Goal: Information Seeking & Learning: Learn about a topic

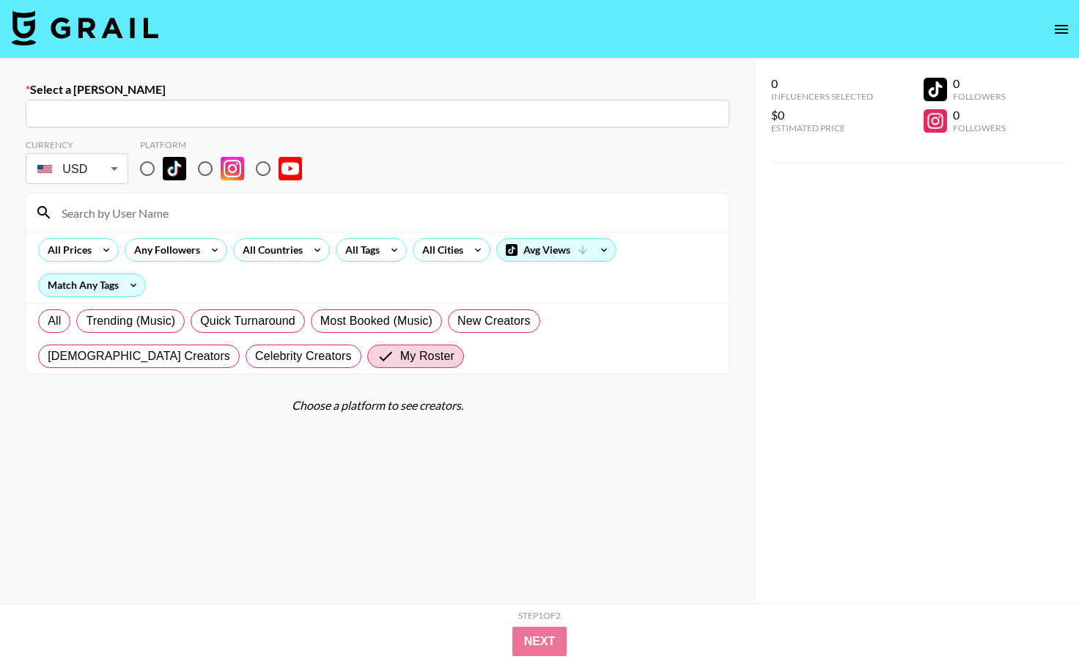
click at [106, 19] on img at bounding box center [85, 27] width 147 height 35
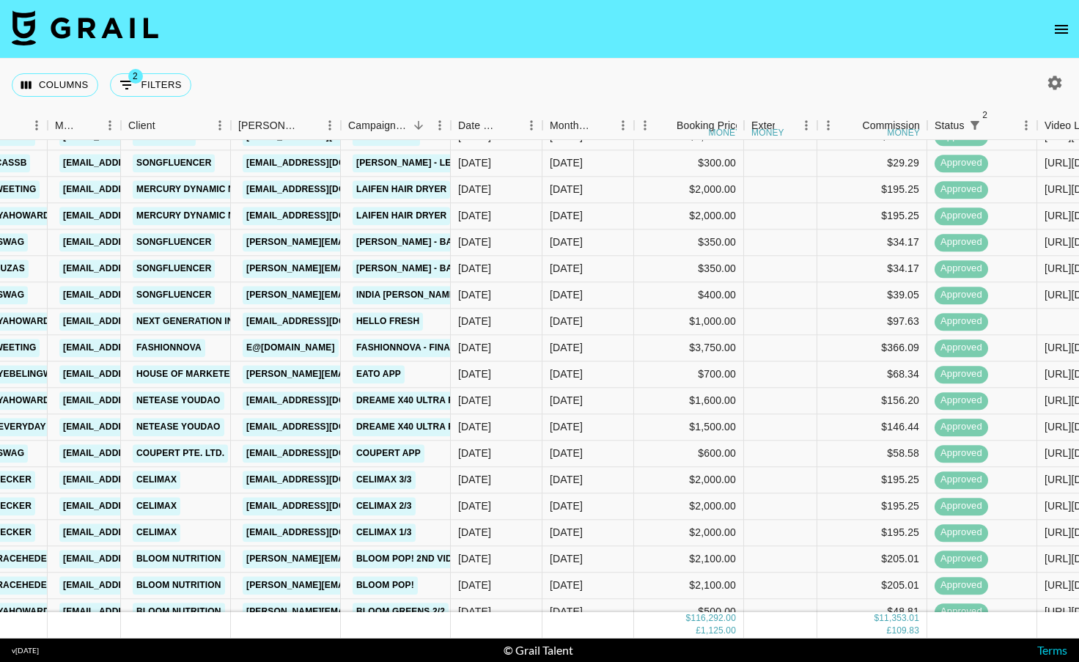
scroll to position [1192, 183]
click at [531, 218] on div "[DATE]" at bounding box center [497, 217] width 92 height 26
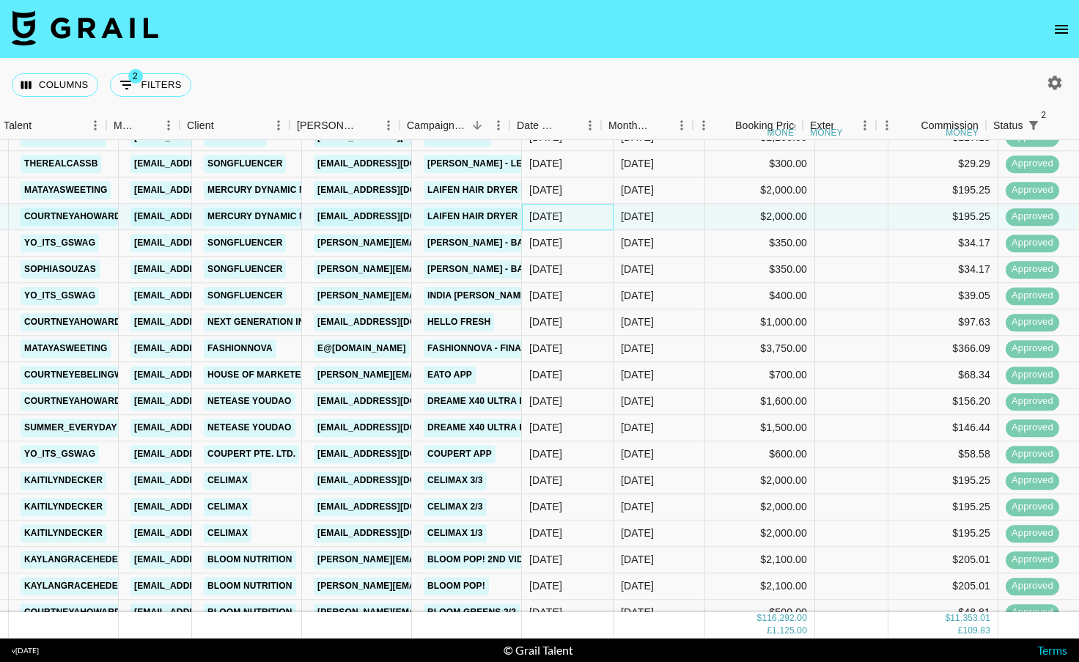
scroll to position [1192, 109]
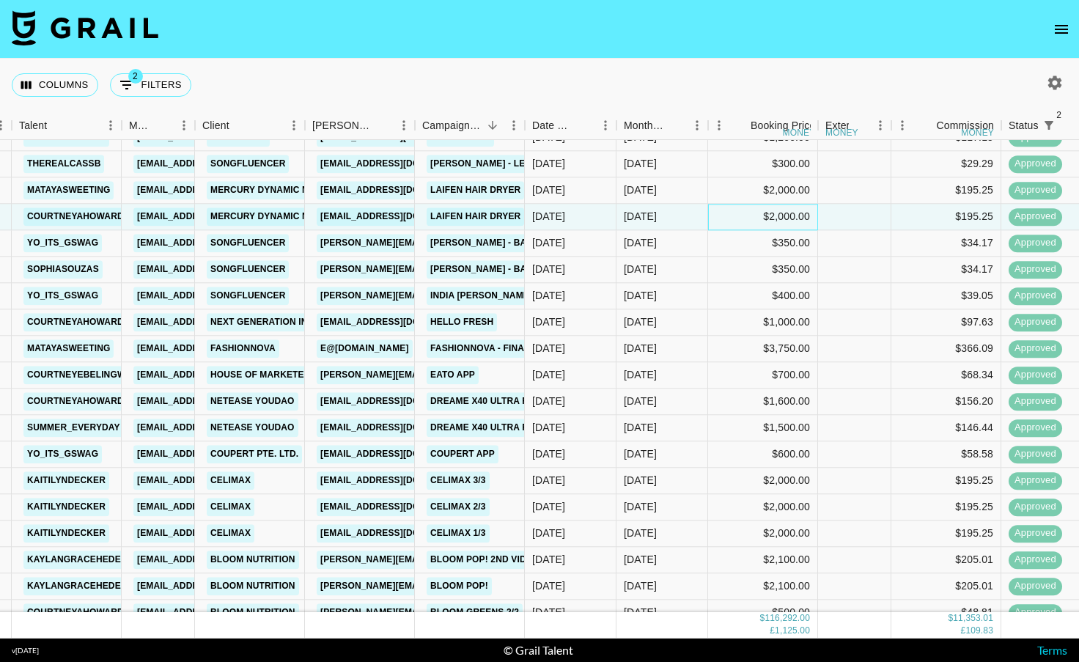
click at [724, 217] on div "$2,000.00" at bounding box center [763, 217] width 110 height 26
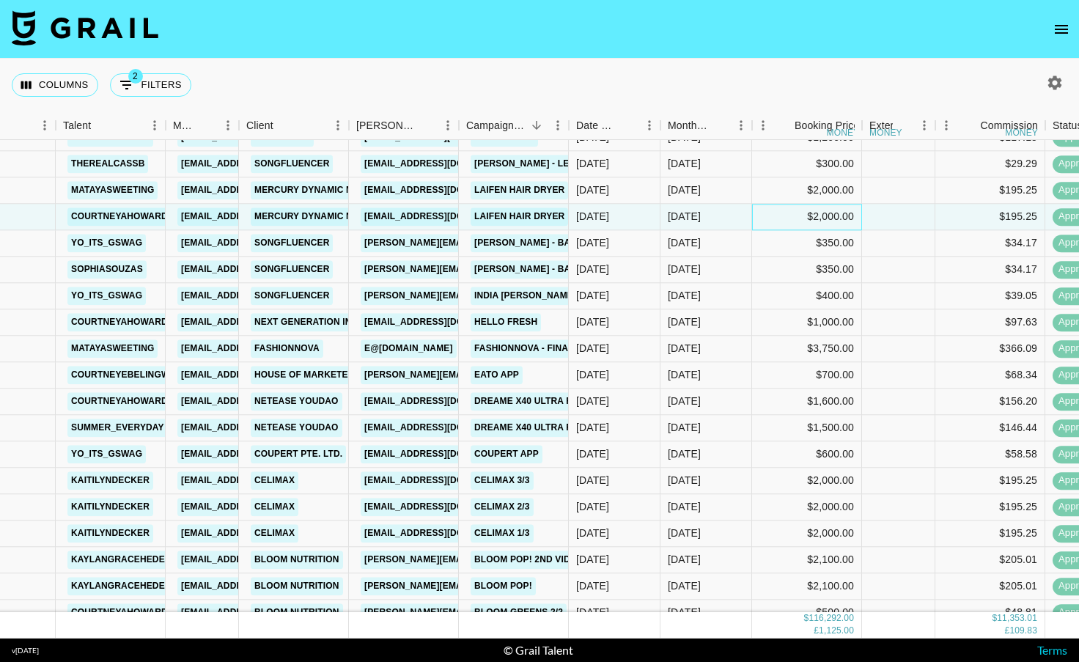
scroll to position [1192, 0]
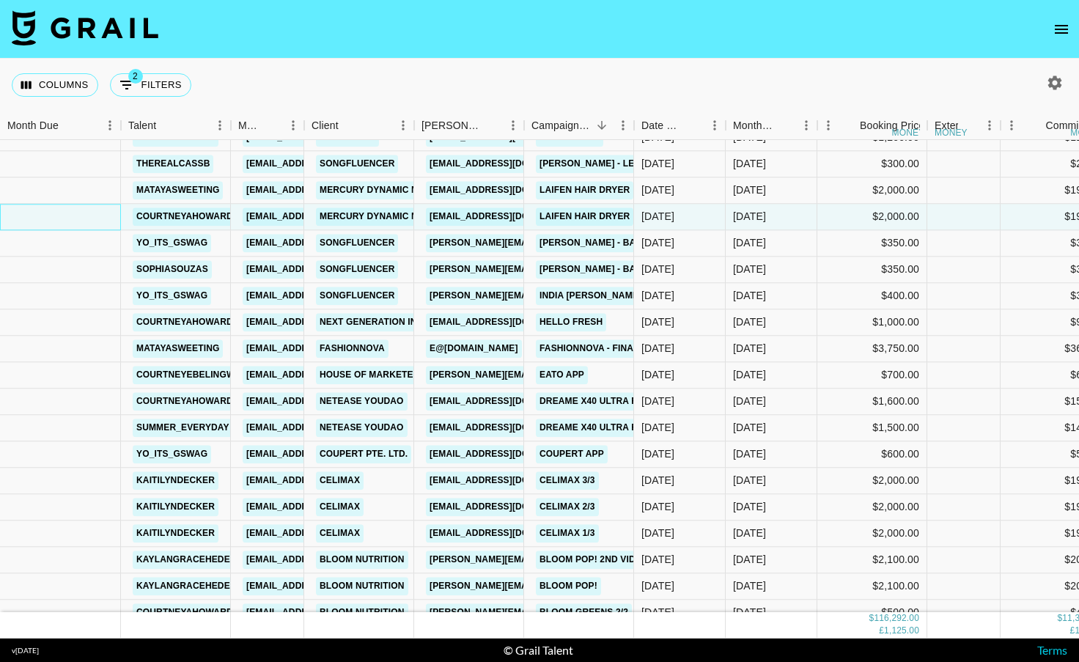
click at [77, 217] on div at bounding box center [60, 217] width 121 height 26
click at [74, 84] on button "Columns" at bounding box center [55, 84] width 87 height 23
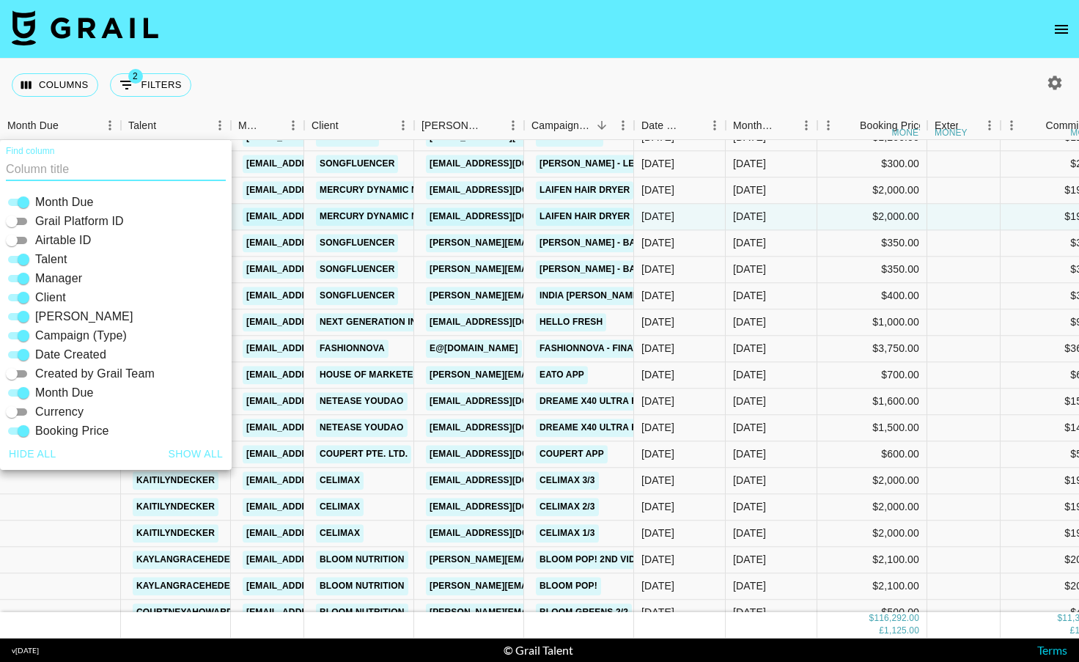
click at [22, 244] on input "Airtable ID" at bounding box center [11, 241] width 53 height 18
checkbox input "true"
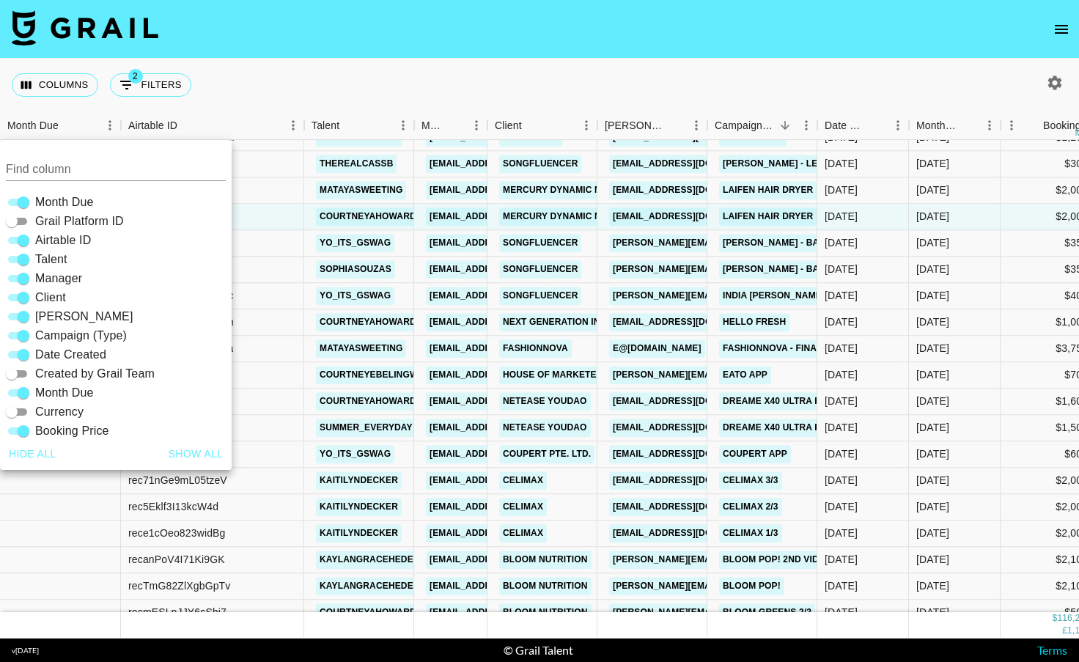
scroll to position [1218, 0]
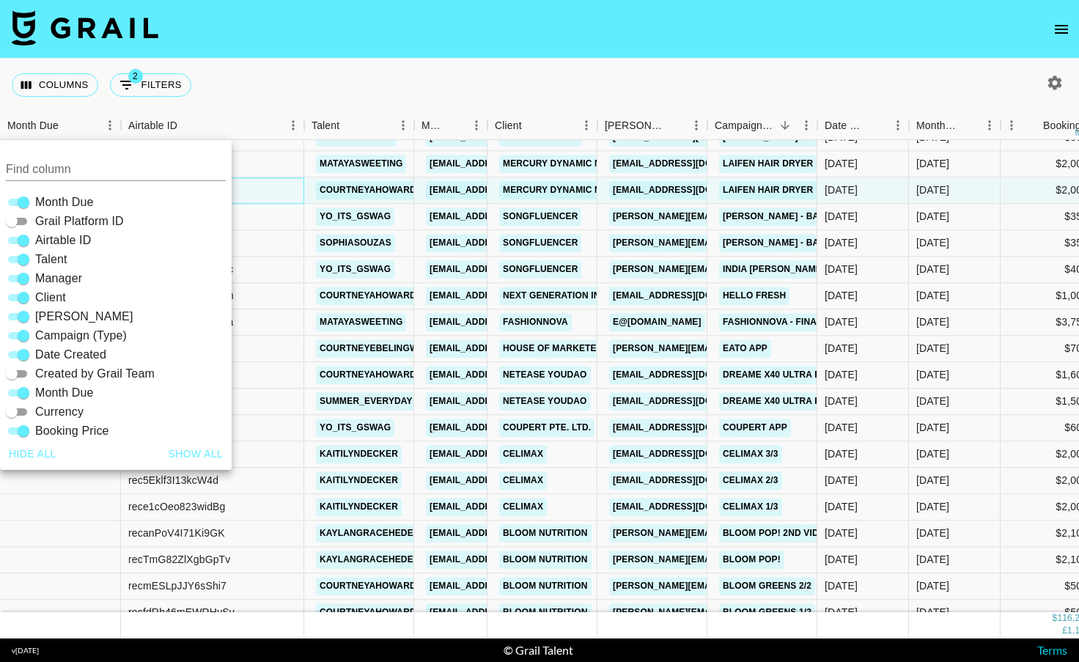
click at [288, 191] on div "recWStJkRdYzDedow" at bounding box center [212, 190] width 183 height 26
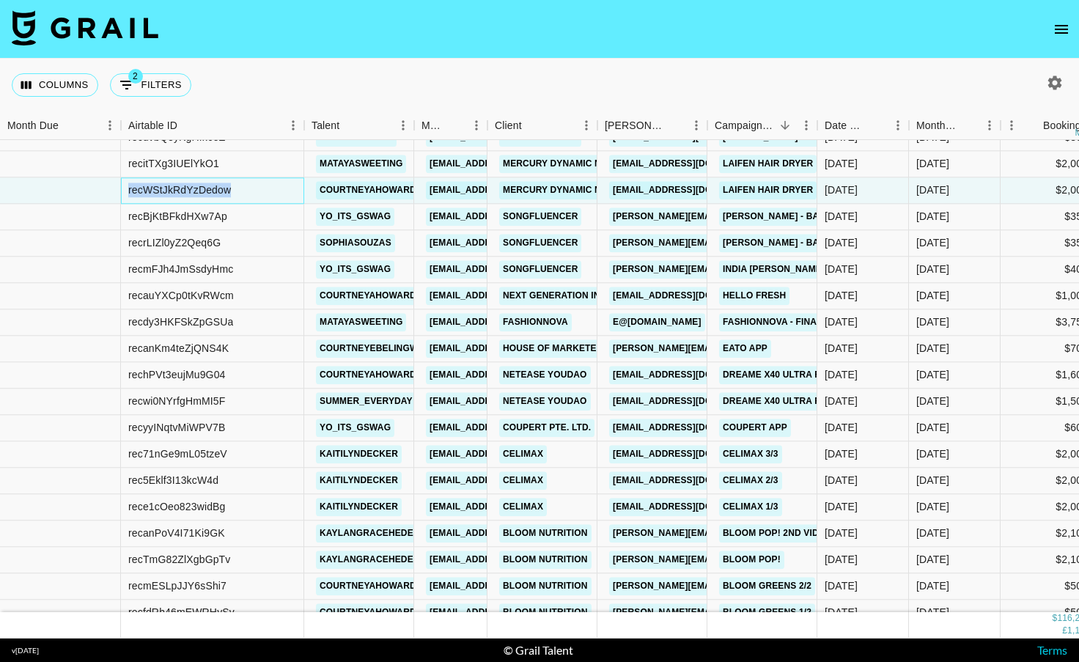
drag, startPoint x: 229, startPoint y: 196, endPoint x: 126, endPoint y: 196, distance: 102.6
click at [126, 196] on div "recWStJkRdYzDedow" at bounding box center [212, 190] width 183 height 26
copy div "recWStJkRdYzDedow"
click at [76, 81] on button "Columns" at bounding box center [55, 84] width 87 height 23
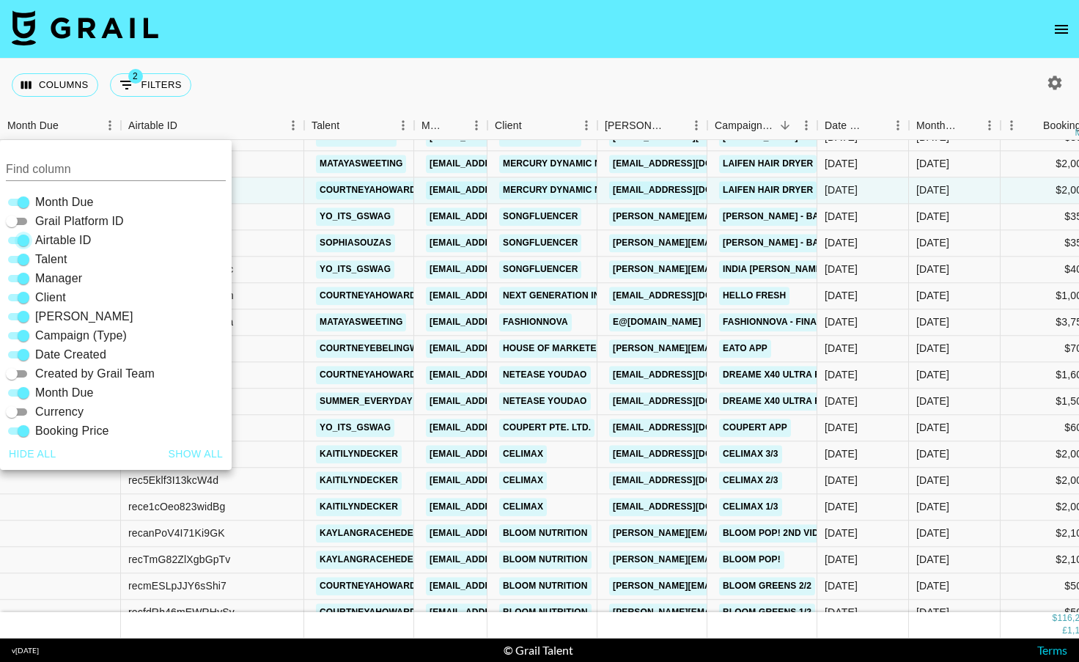
click at [26, 242] on input "Airtable ID" at bounding box center [23, 241] width 53 height 18
checkbox input "false"
click at [909, 269] on div "[DATE]" at bounding box center [955, 270] width 92 height 26
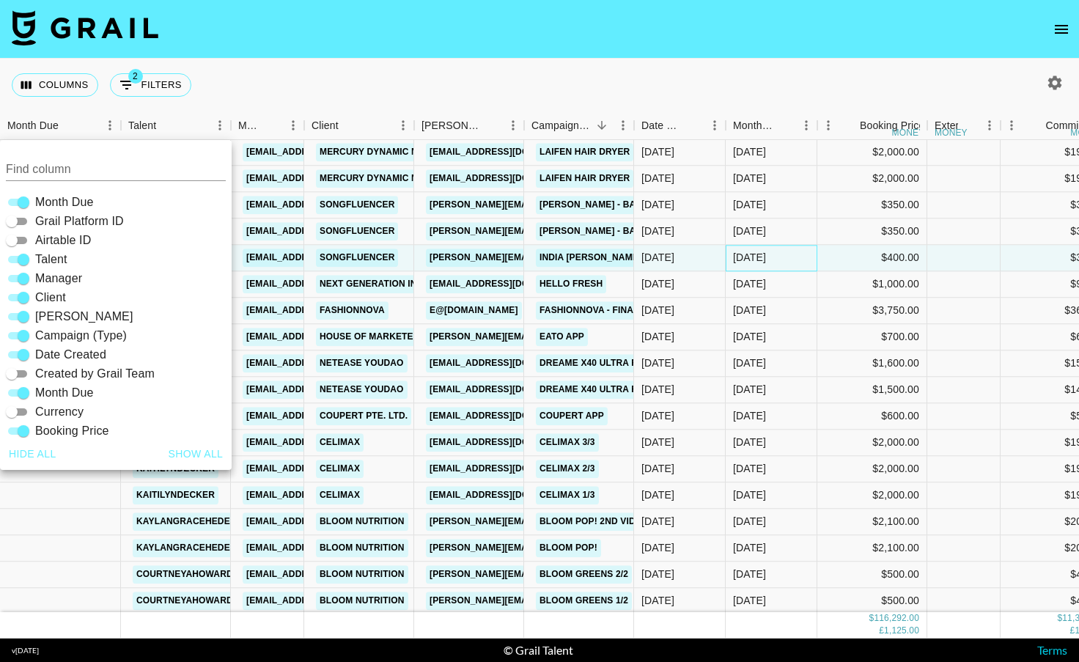
click at [809, 269] on div "[DATE]" at bounding box center [772, 258] width 92 height 26
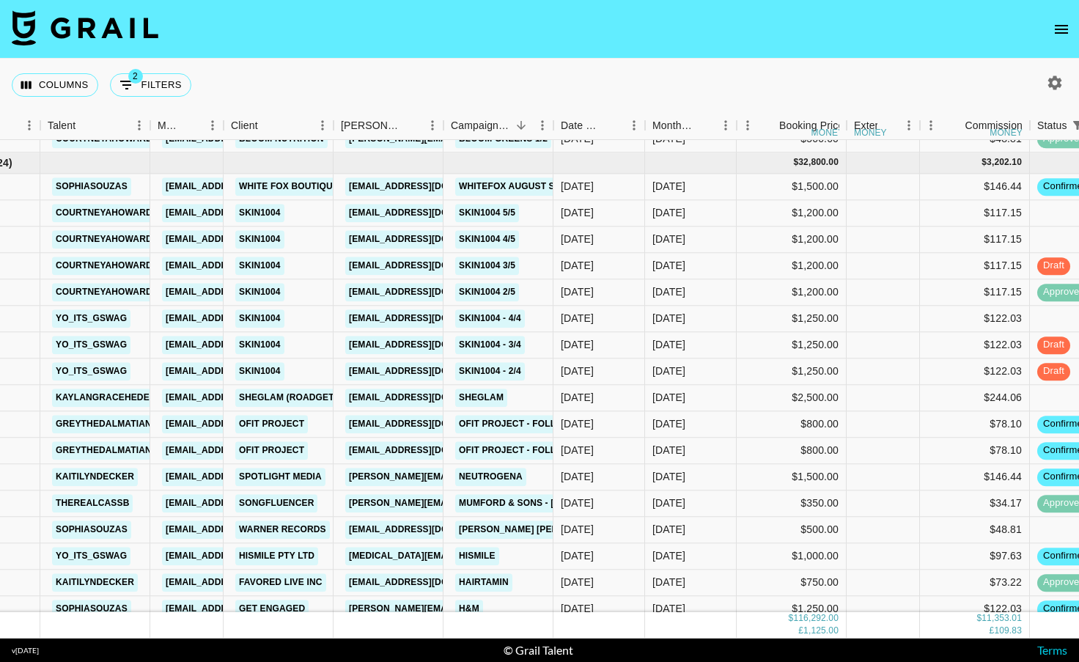
scroll to position [1695, 81]
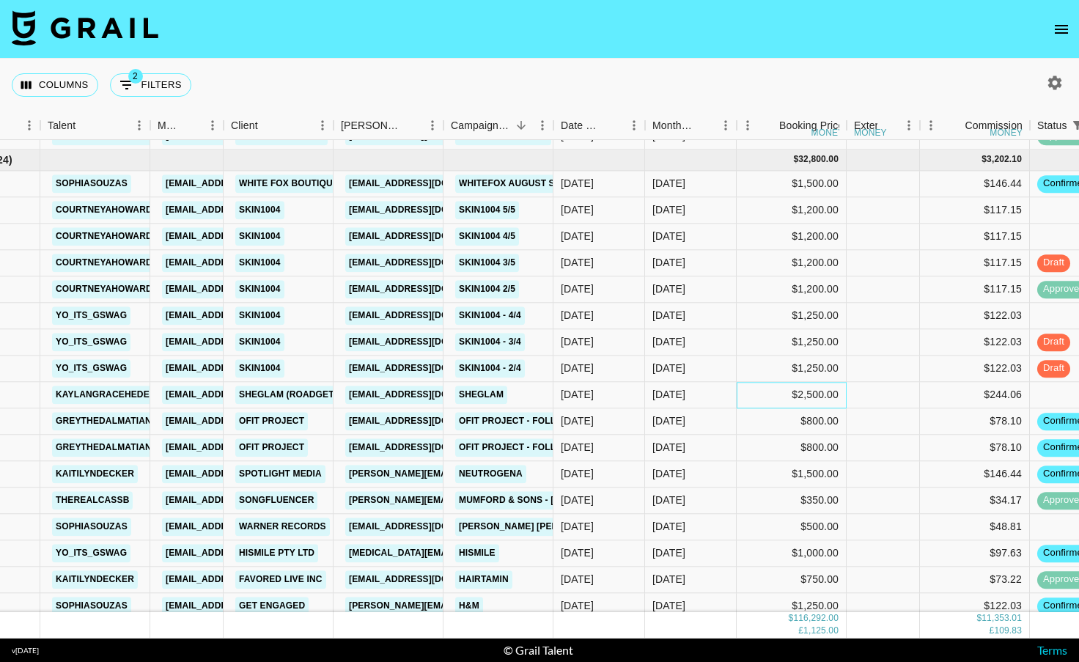
click at [799, 389] on div "$2,500.00" at bounding box center [792, 395] width 110 height 26
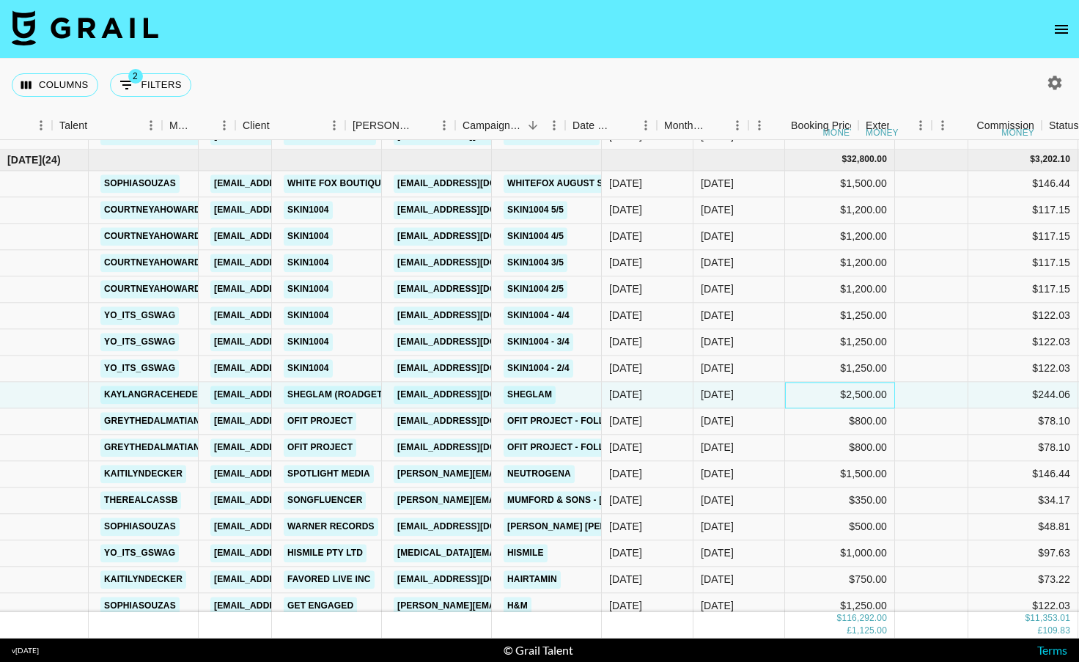
scroll to position [1695, 0]
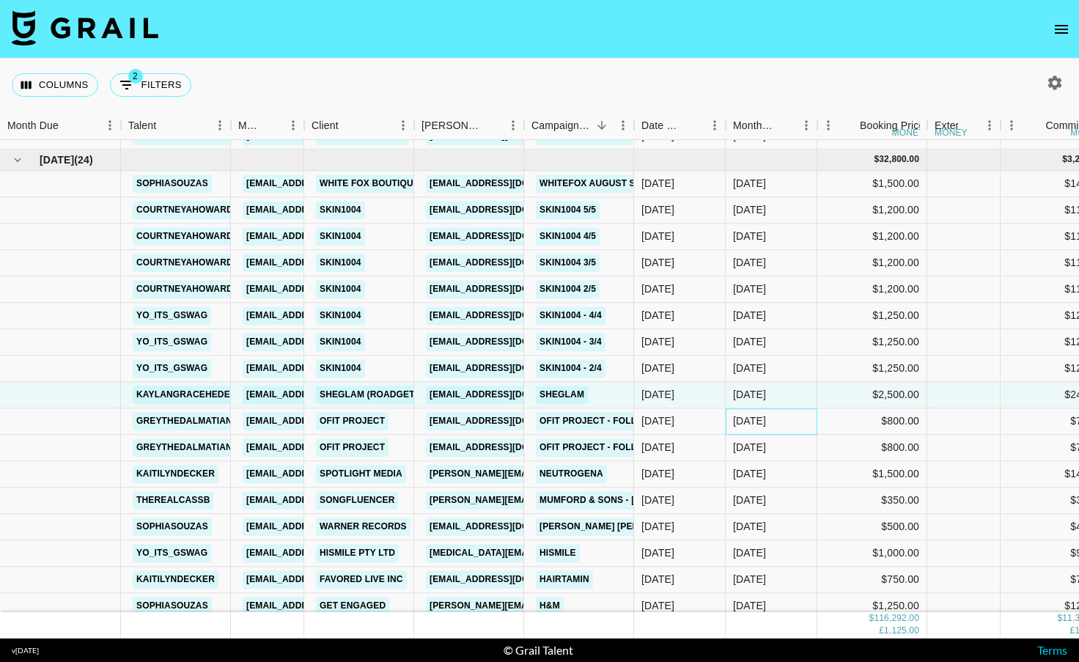
click at [790, 420] on div "[DATE]" at bounding box center [772, 421] width 92 height 26
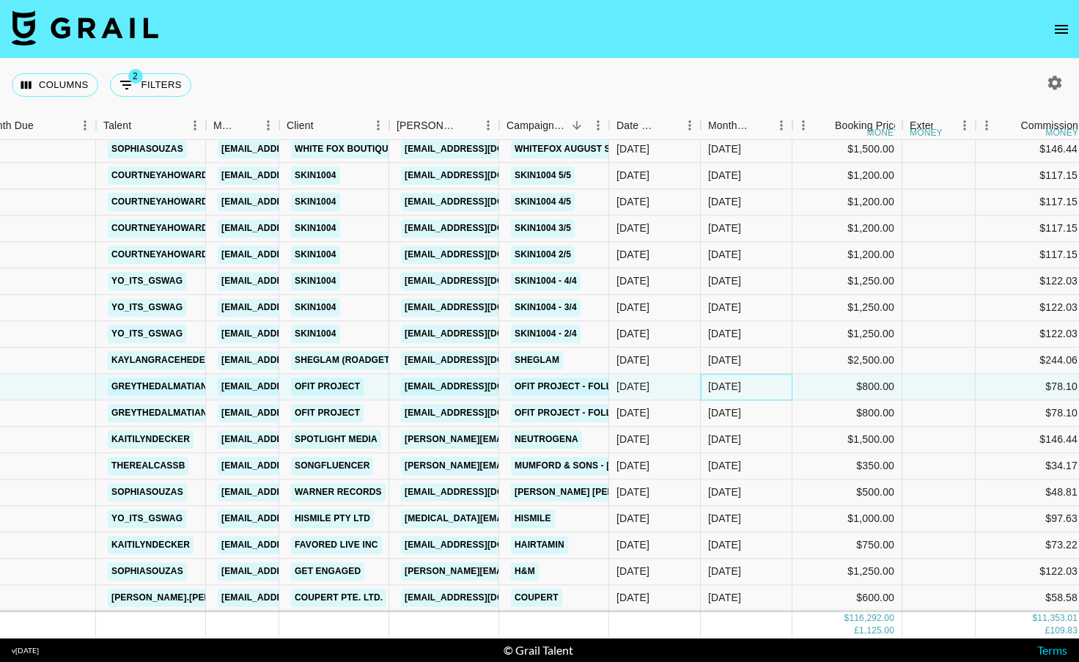
scroll to position [1733, 25]
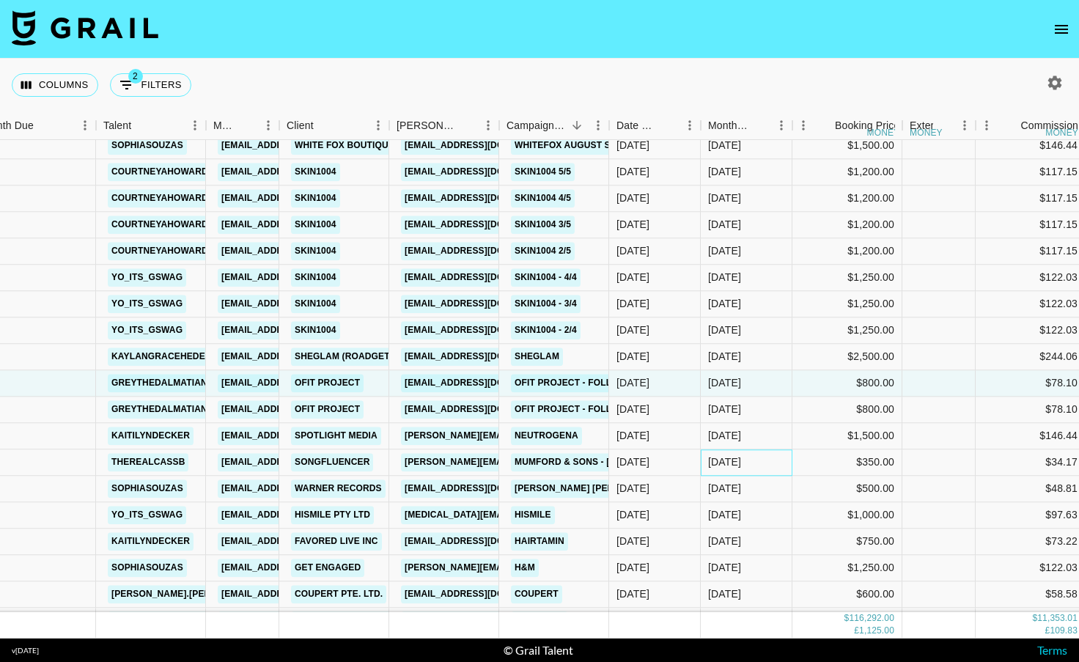
click at [791, 452] on div "[DATE]" at bounding box center [747, 462] width 92 height 26
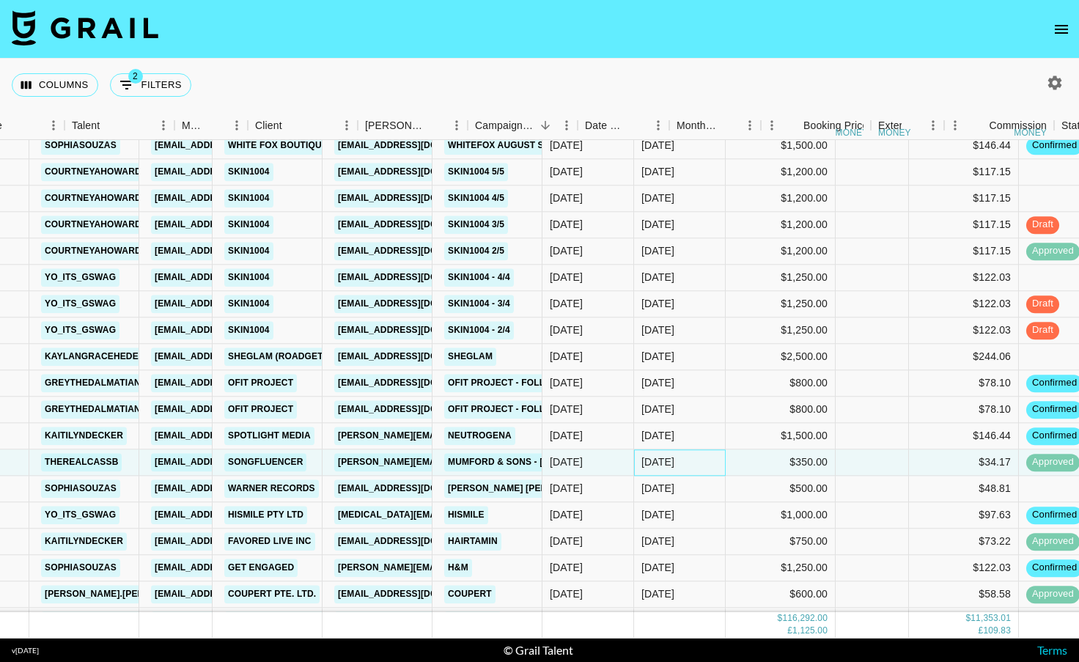
scroll to position [1733, 56]
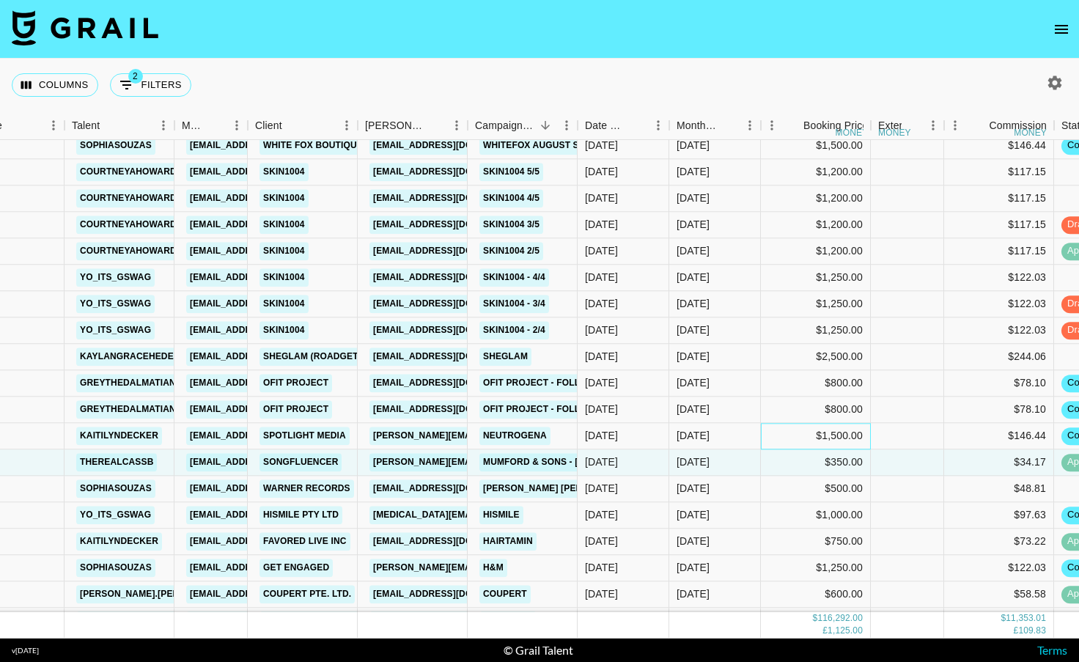
click at [773, 435] on div "$1,500.00" at bounding box center [816, 436] width 110 height 26
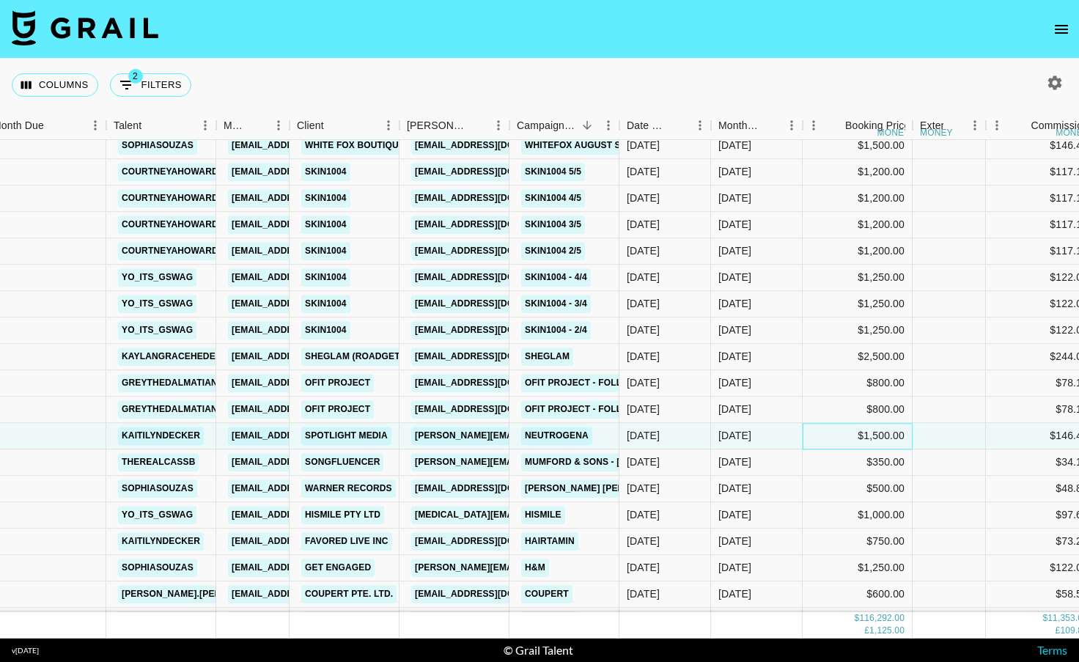
scroll to position [1733, 0]
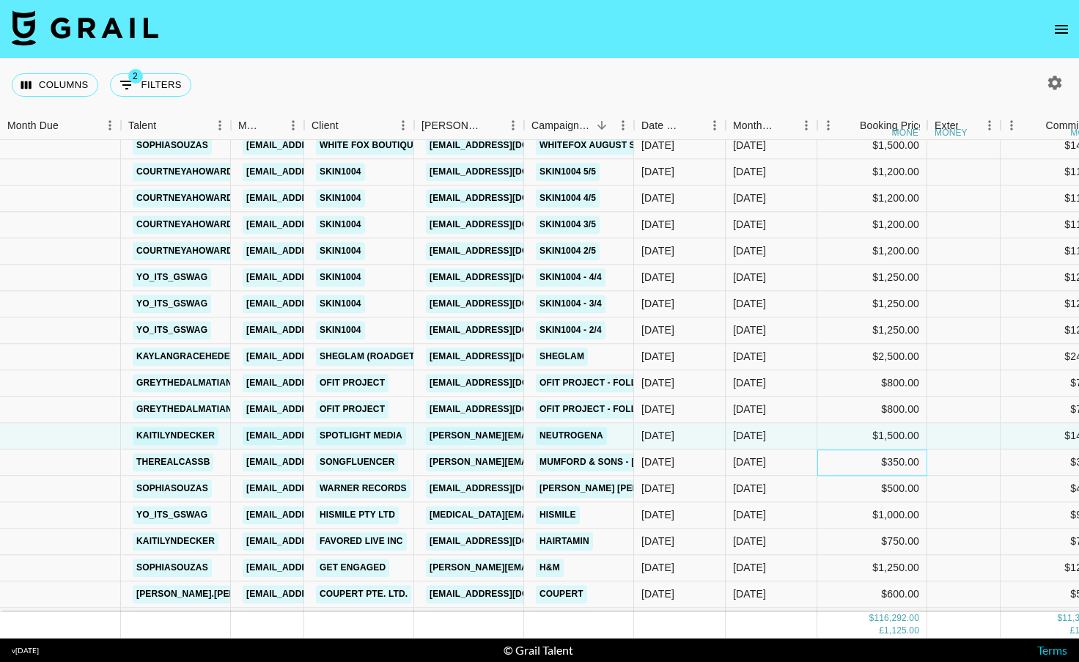
click at [830, 468] on div "$350.00" at bounding box center [872, 462] width 110 height 26
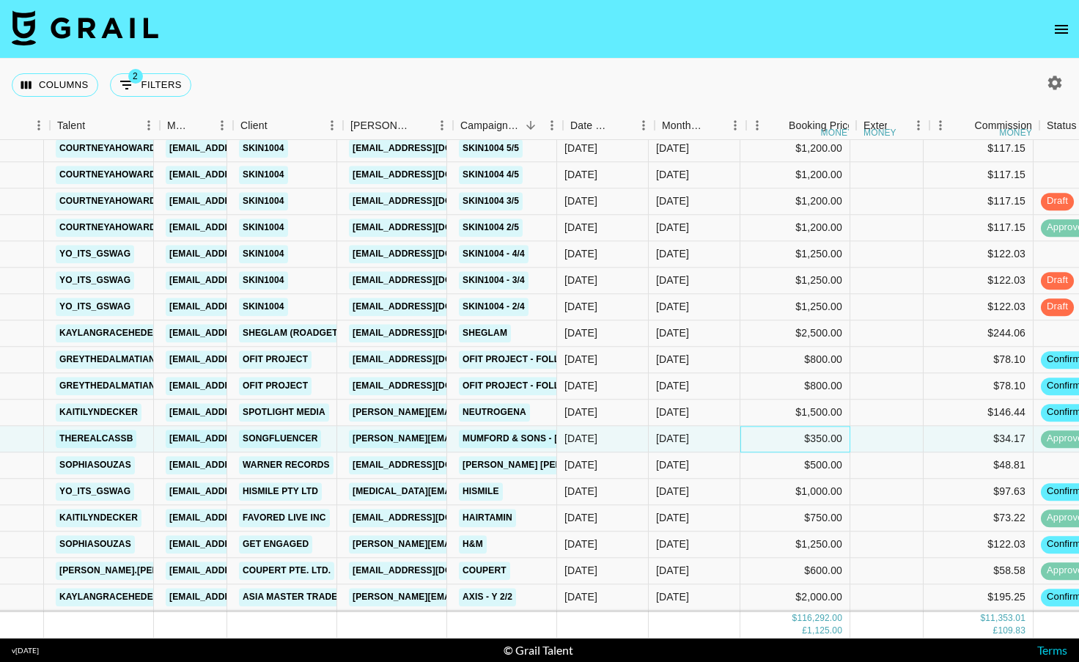
scroll to position [1757, 84]
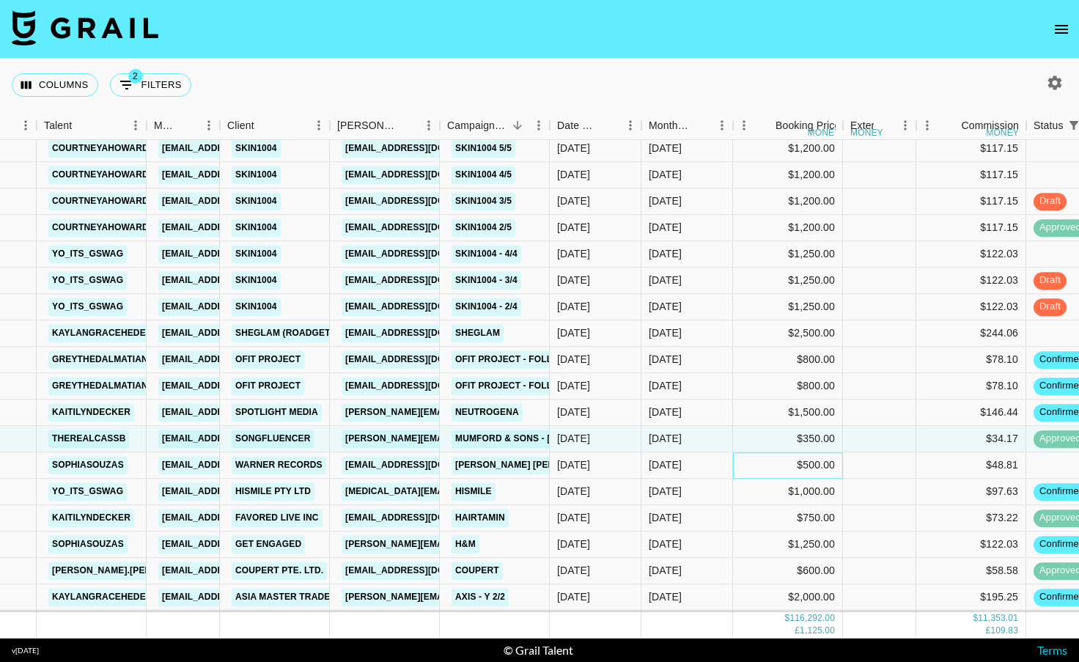
click at [830, 468] on div "$500.00" at bounding box center [788, 465] width 110 height 26
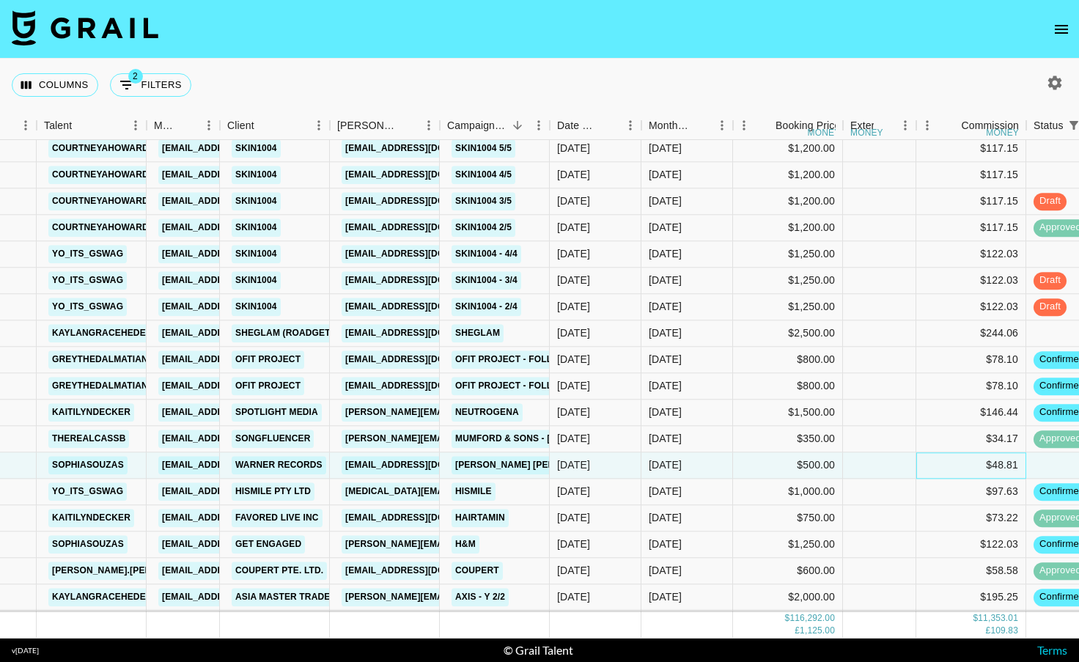
click at [927, 462] on div "$48.81" at bounding box center [971, 465] width 110 height 26
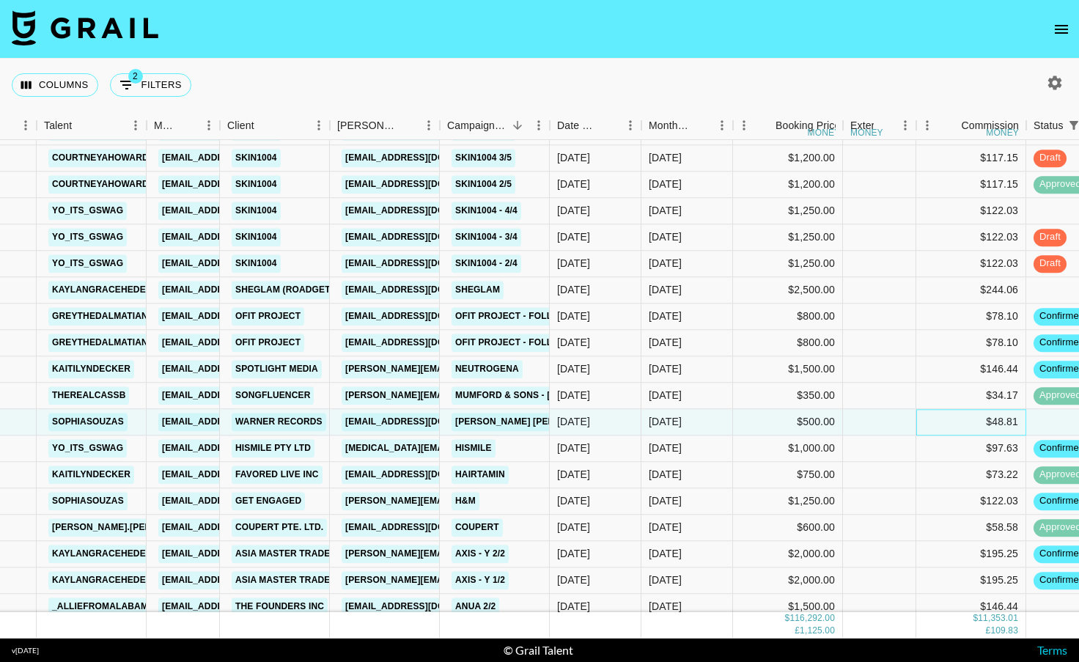
scroll to position [1801, 84]
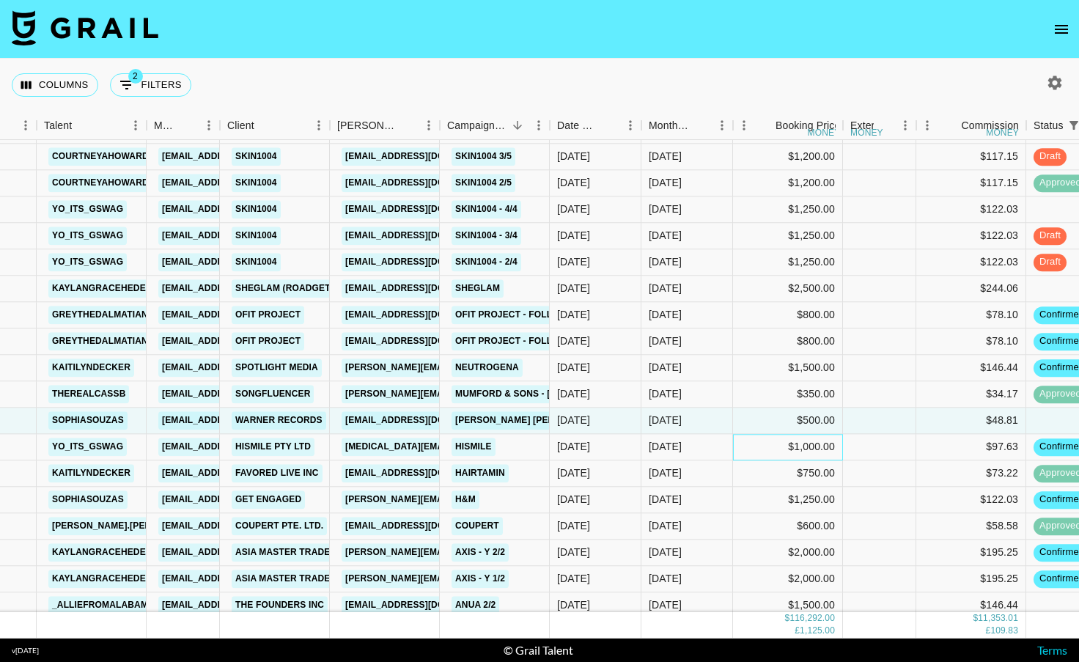
click at [841, 452] on div "$1,000.00" at bounding box center [788, 447] width 110 height 26
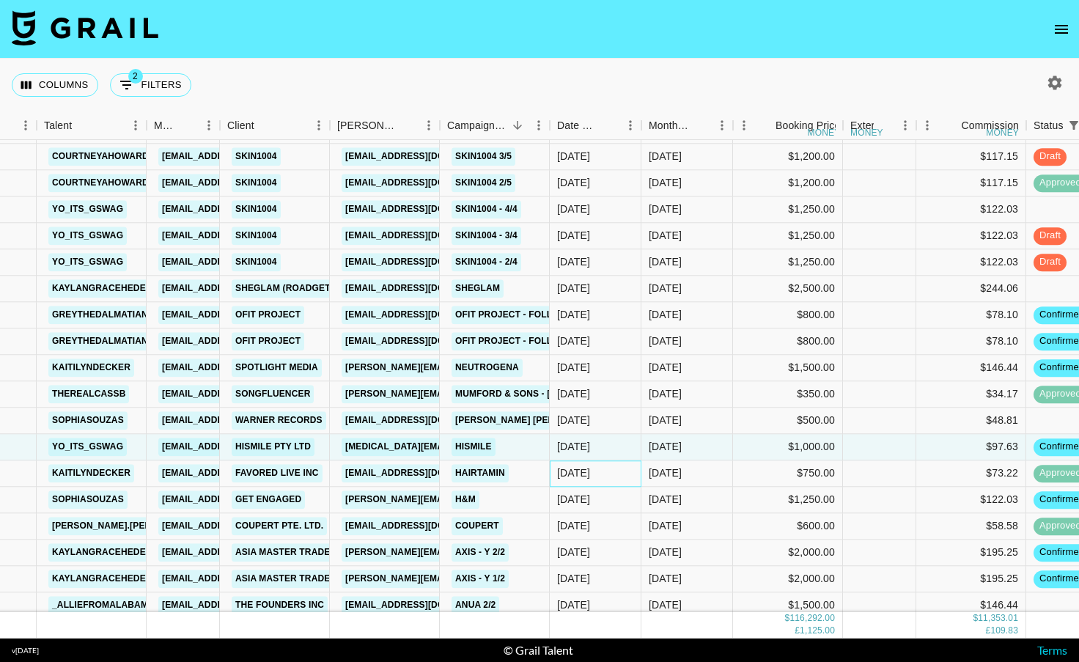
click at [589, 475] on div "[DATE]" at bounding box center [573, 473] width 33 height 15
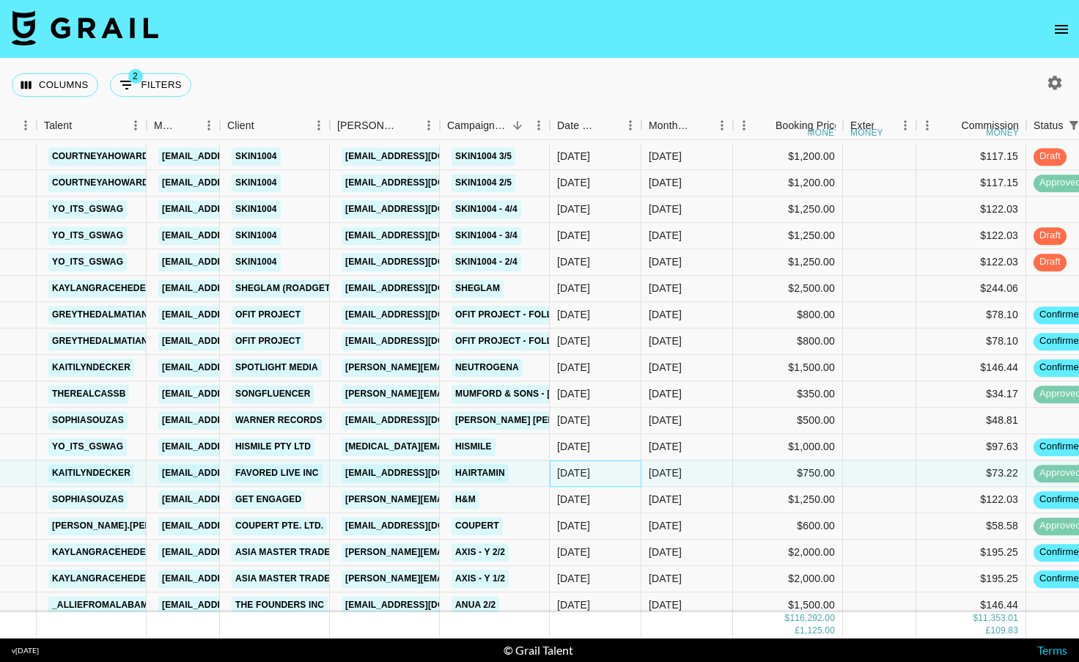
scroll to position [1880, 84]
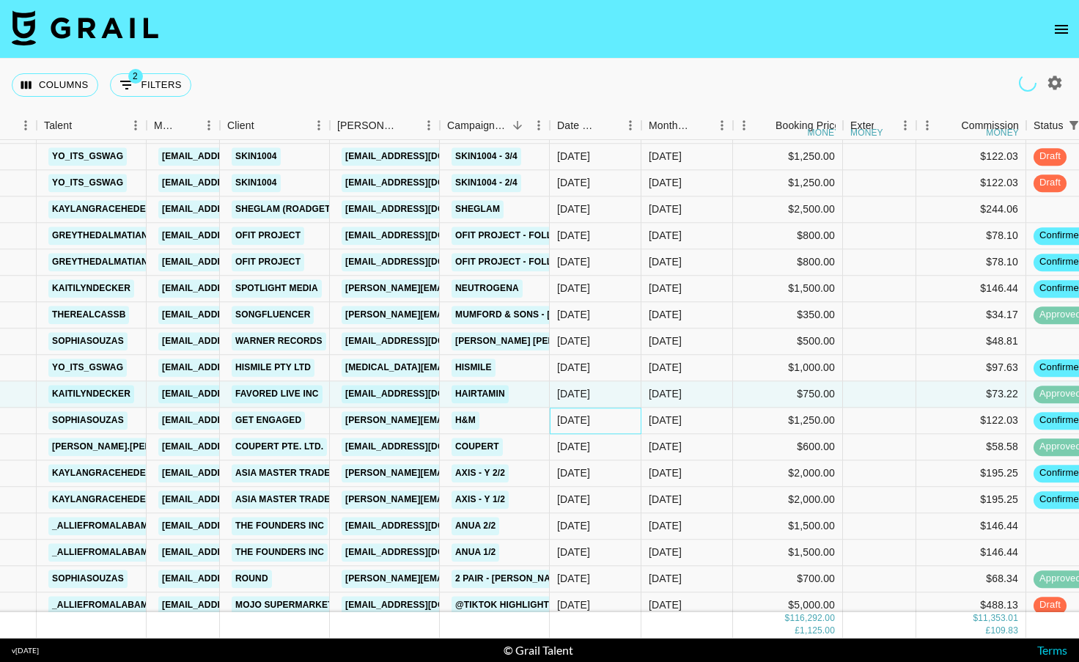
click at [590, 424] on div "[DATE]" at bounding box center [573, 420] width 33 height 15
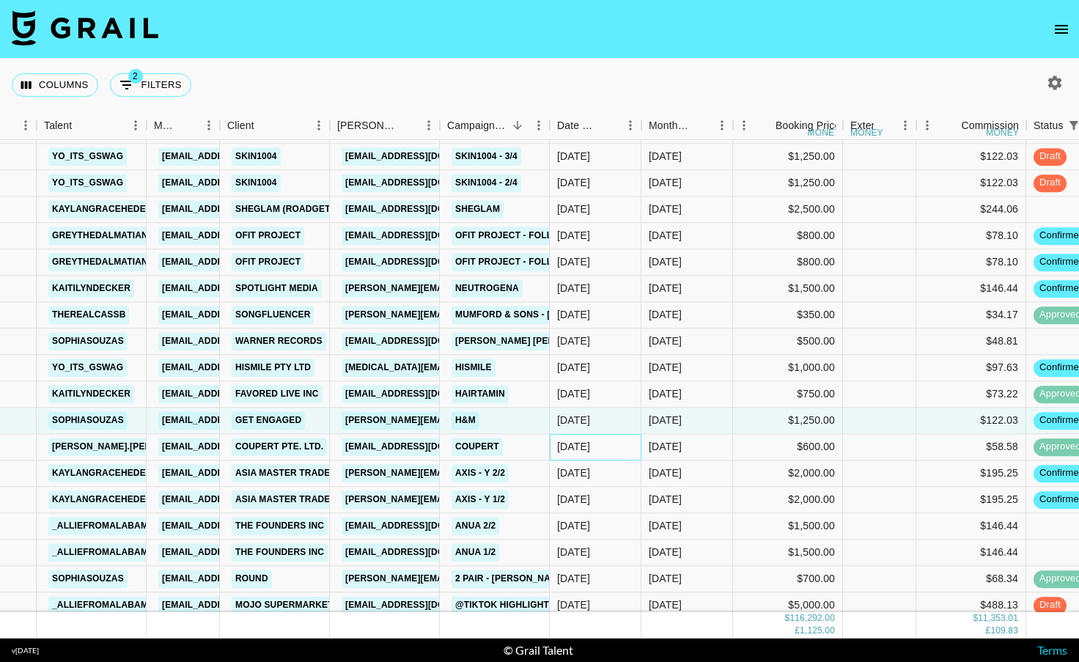
click at [592, 455] on div "[DATE]" at bounding box center [596, 447] width 92 height 26
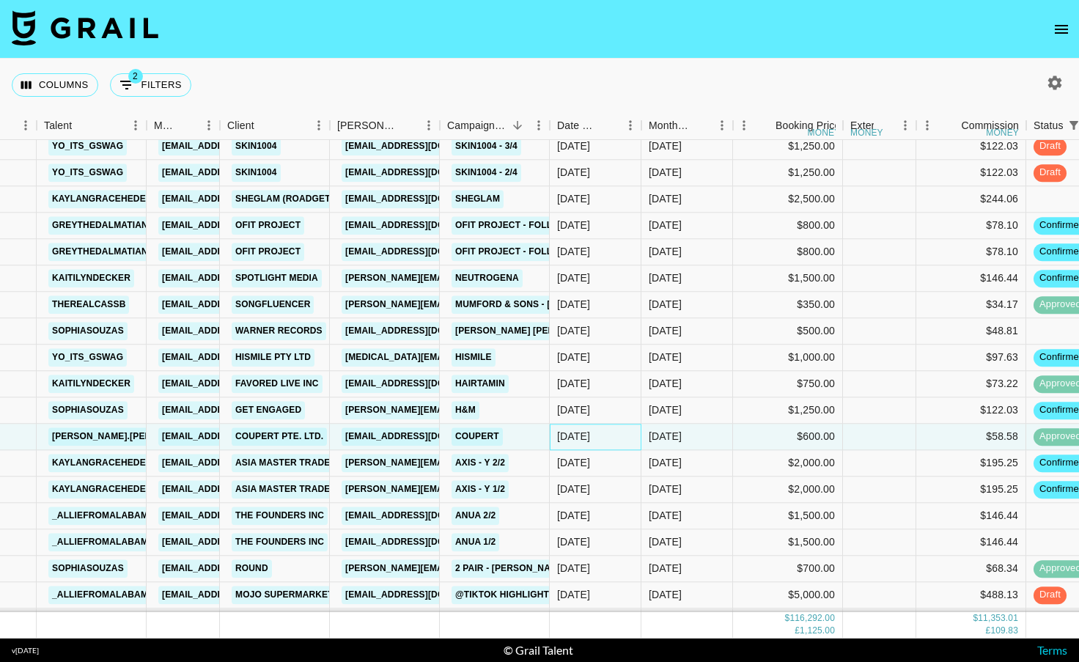
scroll to position [1894, 84]
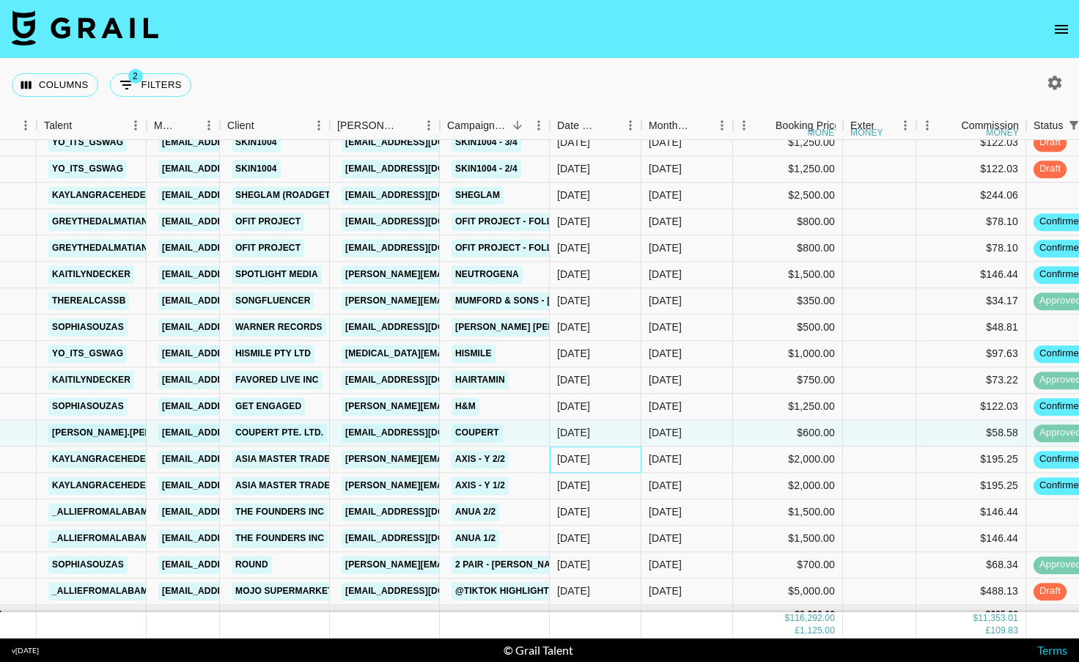
click at [601, 457] on div "[DATE]" at bounding box center [596, 459] width 92 height 26
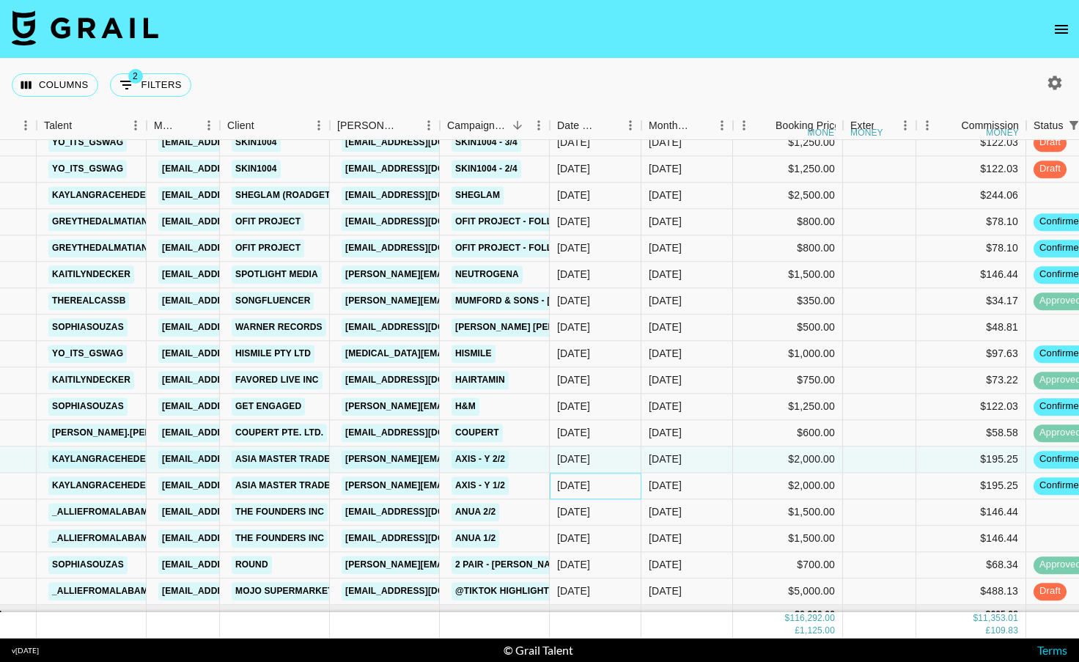
click at [600, 479] on div "[DATE]" at bounding box center [596, 486] width 92 height 26
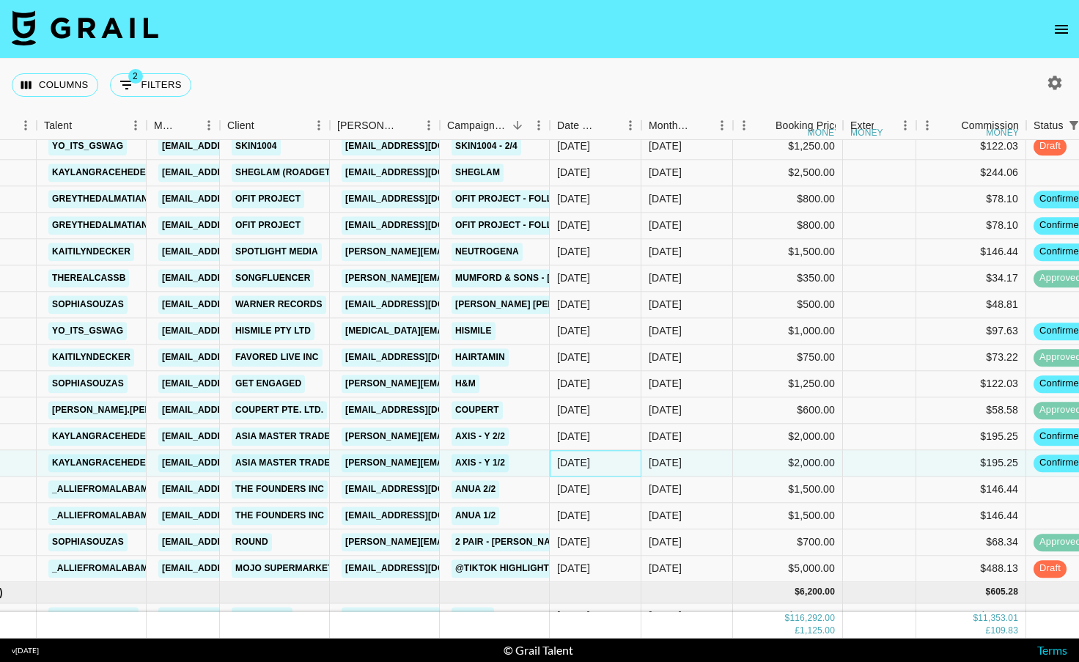
scroll to position [1921, 84]
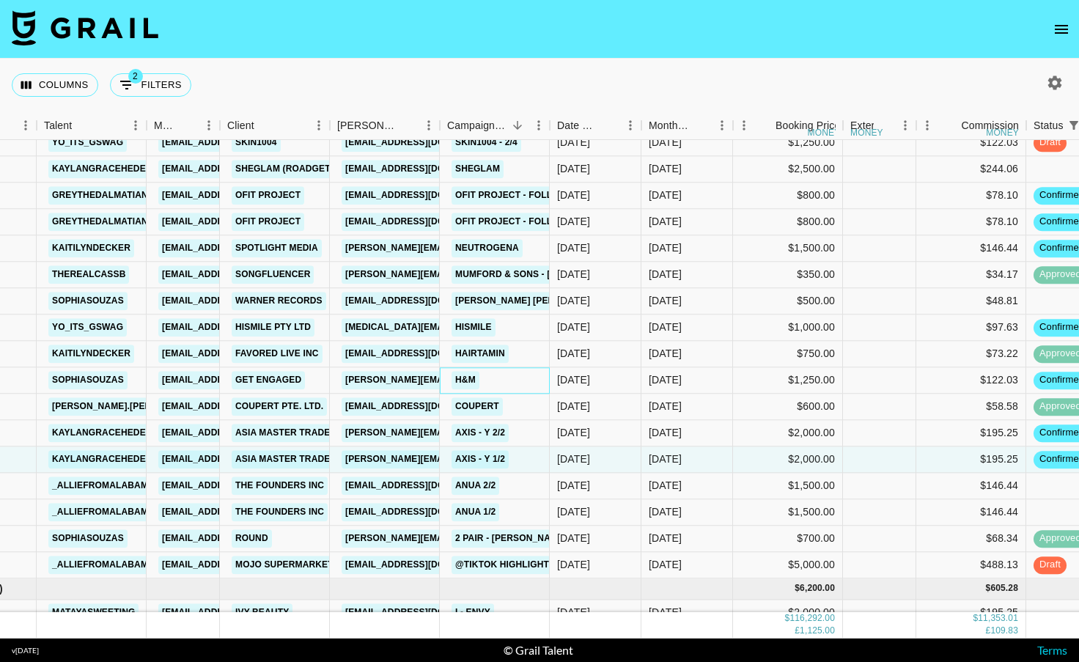
click at [504, 371] on div "H&M" at bounding box center [495, 380] width 110 height 26
click at [512, 407] on div "Coupert" at bounding box center [495, 407] width 110 height 26
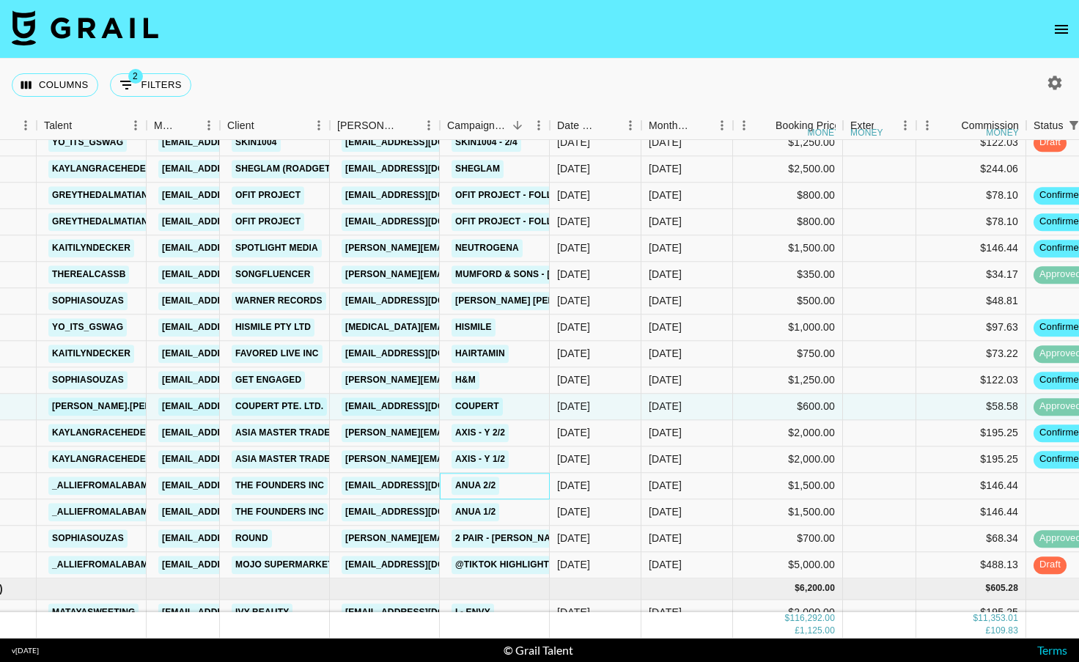
click at [523, 481] on div "ANUA 2/2" at bounding box center [495, 486] width 110 height 26
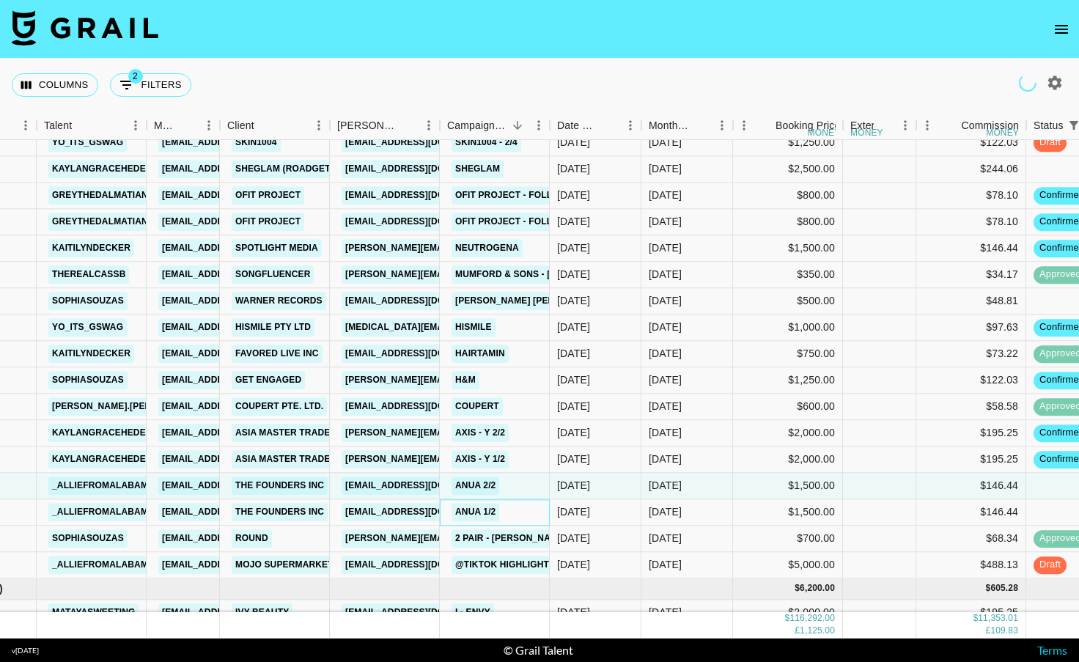
click at [518, 510] on div "ANUA 1/2" at bounding box center [495, 512] width 110 height 26
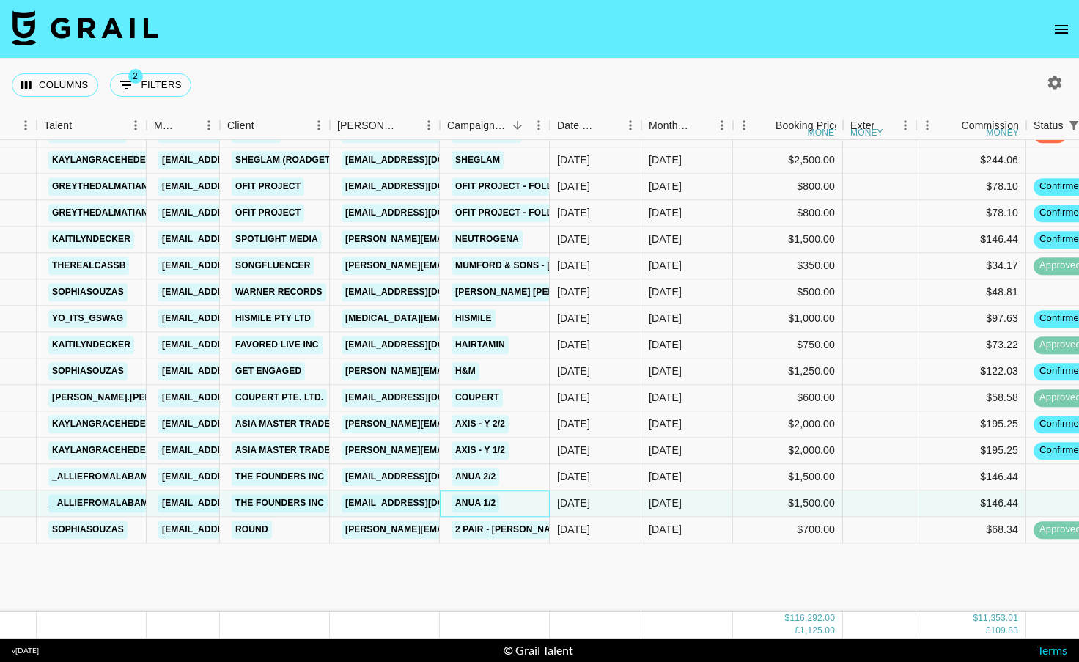
scroll to position [1732, 84]
